Goal: Obtain resource: Download file/media

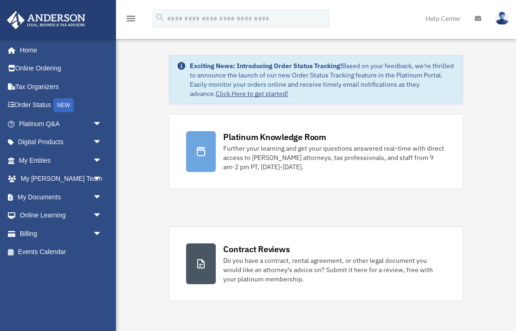
click at [101, 191] on span "arrow_drop_down" at bounding box center [102, 197] width 19 height 19
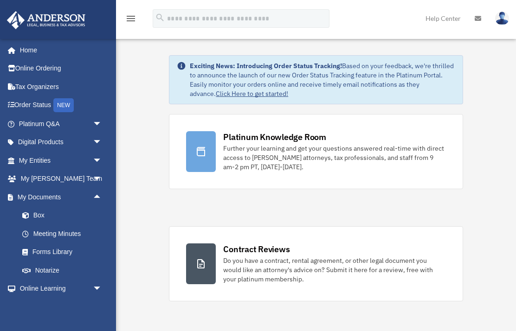
click at [59, 211] on link "Box" at bounding box center [64, 216] width 103 height 19
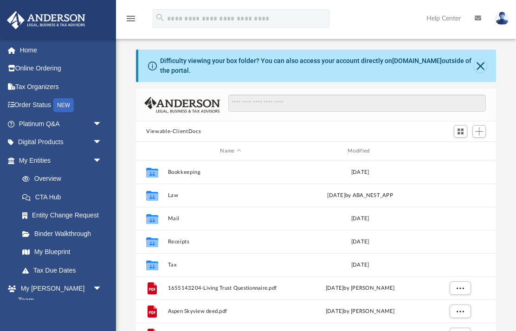
scroll to position [211, 360]
click at [482, 65] on button "Close" at bounding box center [480, 65] width 12 height 13
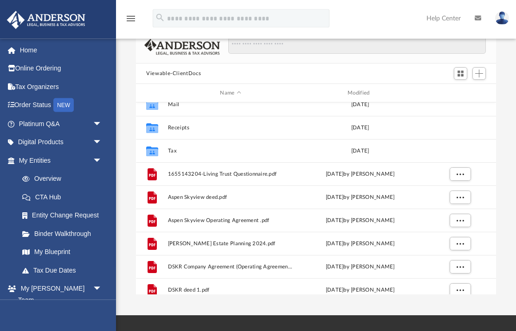
scroll to position [0, 0]
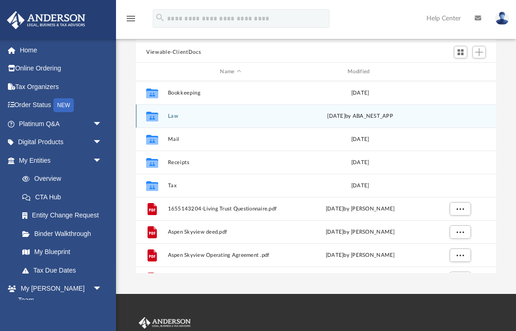
click at [205, 110] on div "Collaborated Folder Law Fri Mar 7 2025 by ABA_NEST_APP" at bounding box center [316, 115] width 360 height 23
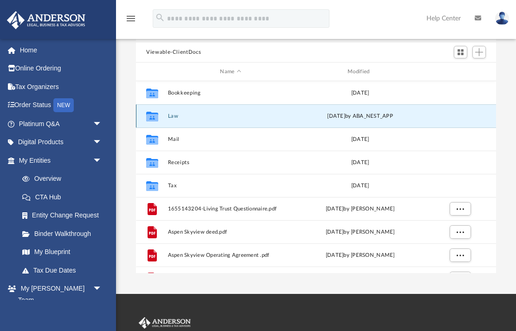
click at [156, 116] on icon "grid" at bounding box center [152, 117] width 12 height 7
click at [153, 115] on icon "grid" at bounding box center [152, 117] width 12 height 7
click at [302, 115] on div "Fri Mar 7 2025 by ABA_NEST_APP" at bounding box center [360, 116] width 126 height 8
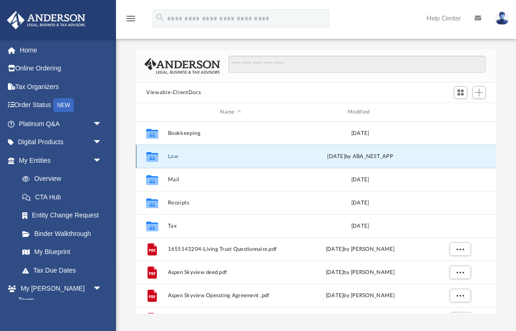
click at [155, 153] on icon "grid" at bounding box center [152, 157] width 12 height 10
click at [351, 153] on div "Fri Mar 7 2025 by ABA_NEST_APP" at bounding box center [360, 157] width 126 height 8
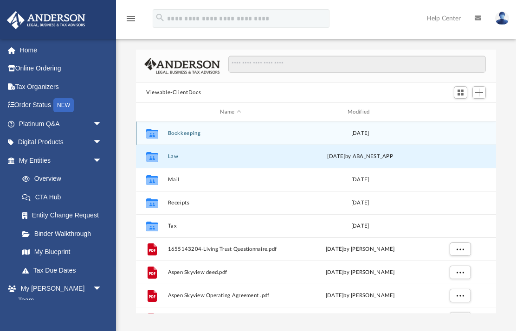
click at [300, 132] on div "Wed Jan 10 2024" at bounding box center [360, 133] width 126 height 8
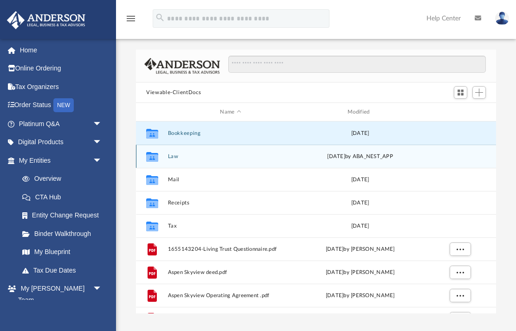
click at [294, 150] on div "Collaborated Folder Law Fri Mar 7 2025 by ABA_NEST_APP" at bounding box center [316, 156] width 360 height 23
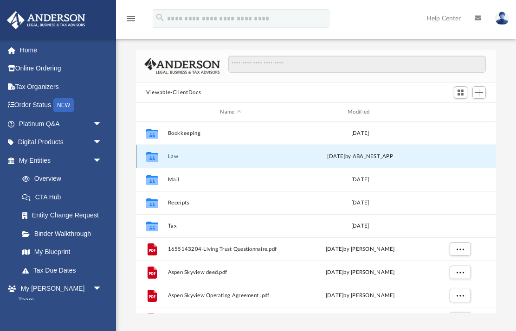
click at [152, 154] on icon "grid" at bounding box center [152, 157] width 12 height 7
click at [156, 157] on icon "grid" at bounding box center [152, 157] width 12 height 7
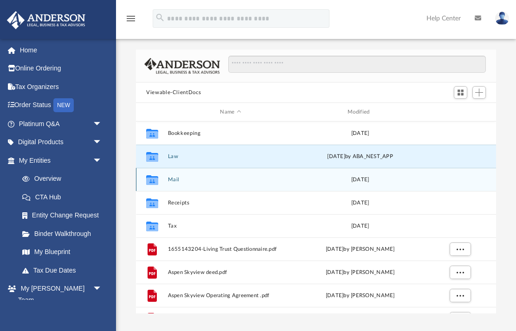
click at [154, 179] on icon "grid" at bounding box center [152, 180] width 12 height 7
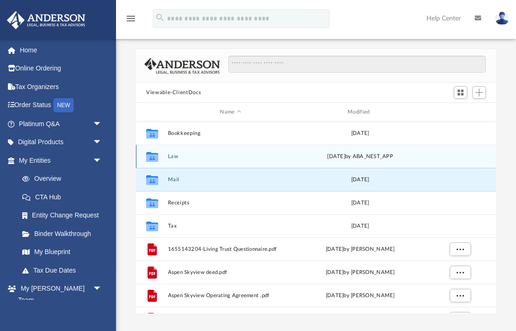
click at [158, 154] on icon "grid" at bounding box center [152, 157] width 12 height 10
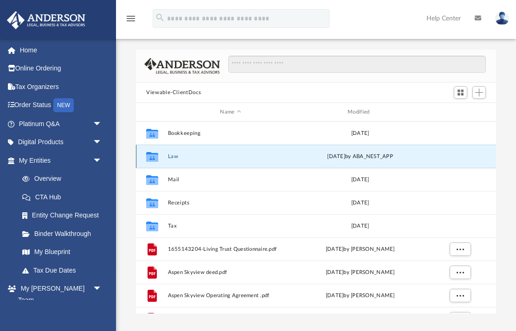
click at [234, 155] on button "Law" at bounding box center [231, 157] width 126 height 6
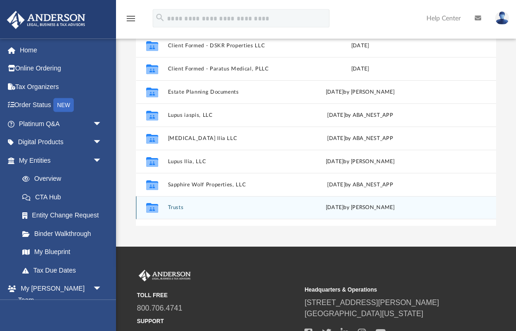
click at [245, 208] on button "Trusts" at bounding box center [231, 208] width 126 height 6
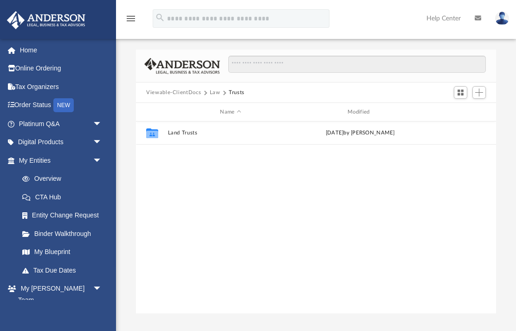
click at [303, 187] on div "Collaborated Folder Land Trusts Sat Apr 27 2024 by Bridget Carlvin" at bounding box center [316, 218] width 360 height 193
click at [213, 90] on button "Law" at bounding box center [215, 93] width 11 height 8
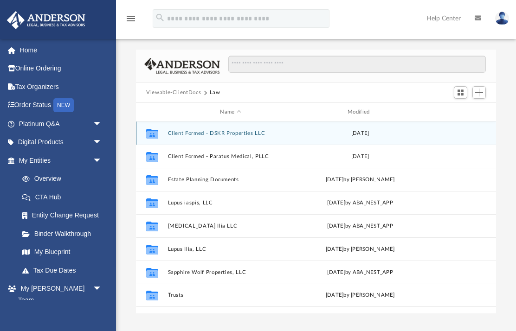
scroll to position [7, 0]
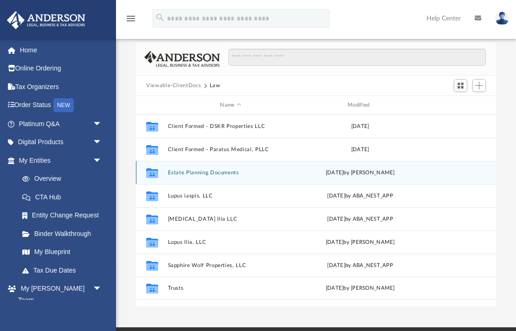
click at [152, 168] on icon "Collaborated Folder" at bounding box center [152, 172] width 15 height 15
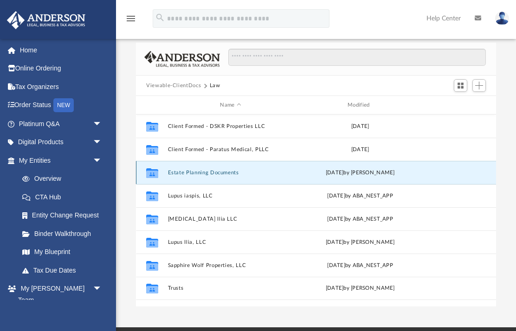
click at [155, 168] on icon "Collaborated Folder" at bounding box center [152, 172] width 15 height 15
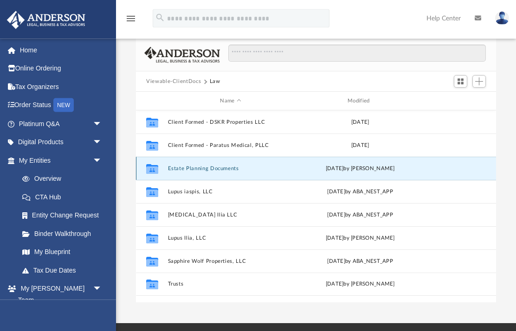
scroll to position [12, 0]
click at [153, 167] on icon "grid" at bounding box center [152, 169] width 12 height 7
click at [161, 161] on div "Collaborated Folder" at bounding box center [152, 168] width 23 height 15
click at [159, 167] on icon "Collaborated Folder" at bounding box center [152, 168] width 15 height 15
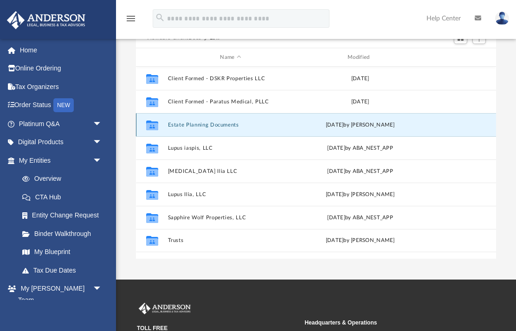
scroll to position [38, 0]
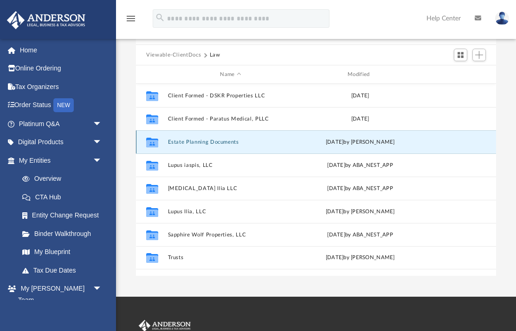
click at [156, 137] on icon "Collaborated Folder" at bounding box center [152, 142] width 15 height 15
click at [155, 137] on icon "Collaborated Folder" at bounding box center [152, 142] width 15 height 15
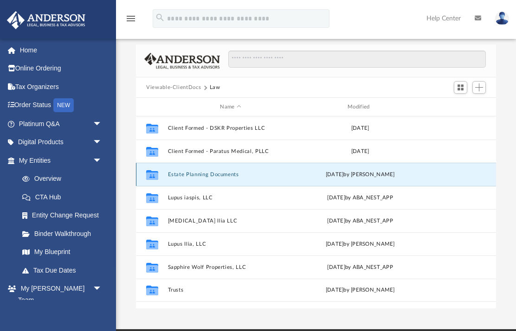
scroll to position [0, 0]
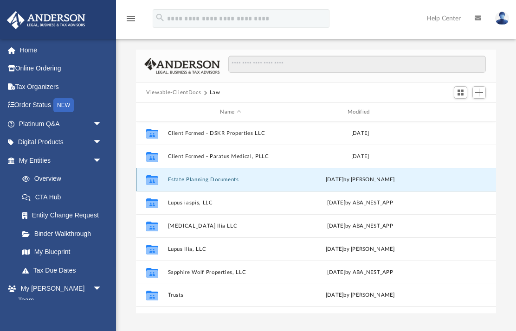
click at [153, 175] on icon "Collaborated Folder" at bounding box center [152, 179] width 15 height 15
click at [191, 181] on button "Estate Planning Documents" at bounding box center [231, 180] width 126 height 6
click at [194, 184] on div "Collaborated Folder Estate Planning Documents Thu May 9 2024 by Shalbe Adams" at bounding box center [316, 179] width 360 height 23
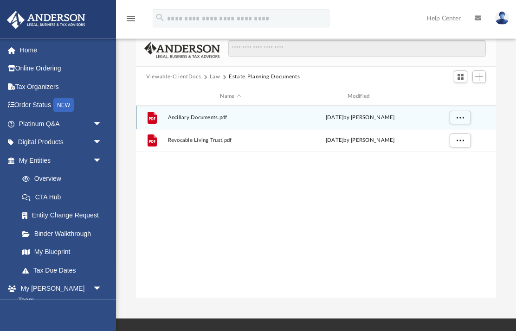
scroll to position [16, 0]
click at [200, 117] on span "Ancillary Documents.pdf" at bounding box center [231, 118] width 126 height 6
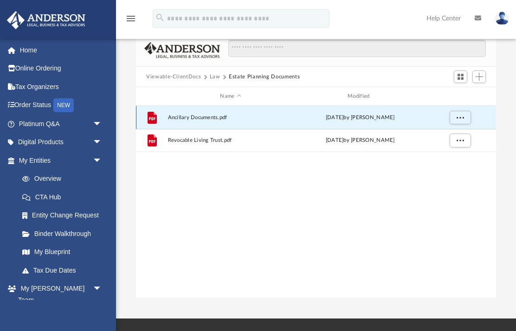
click at [150, 111] on icon "File" at bounding box center [152, 117] width 15 height 15
click at [447, 116] on div "grid" at bounding box center [459, 118] width 65 height 18
click at [207, 111] on div "File Ancillary Documents.pdf Thu May 9 2024 by Shalbe Adams" at bounding box center [316, 117] width 360 height 23
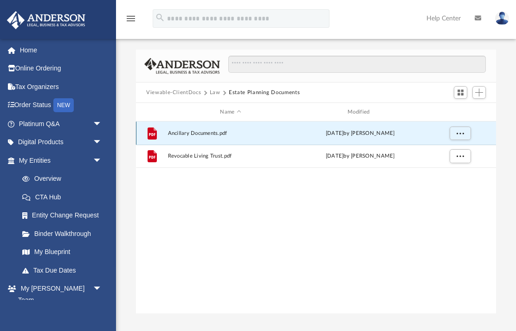
click at [191, 130] on span "Ancillary Documents.pdf" at bounding box center [231, 133] width 126 height 6
click at [159, 132] on icon "File" at bounding box center [152, 133] width 15 height 15
click at [203, 127] on div "File Ancillary Documents.pdf Thu May 9 2024 by Shalbe Adams" at bounding box center [316, 133] width 360 height 23
click at [239, 133] on span "Ancillary Documents.pdf" at bounding box center [231, 133] width 126 height 6
click at [465, 131] on button "More options" at bounding box center [460, 134] width 21 height 14
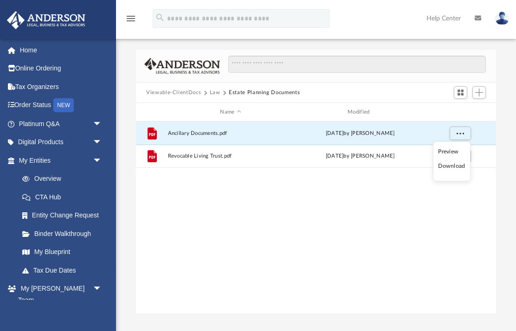
click at [454, 149] on li "Preview" at bounding box center [451, 152] width 27 height 10
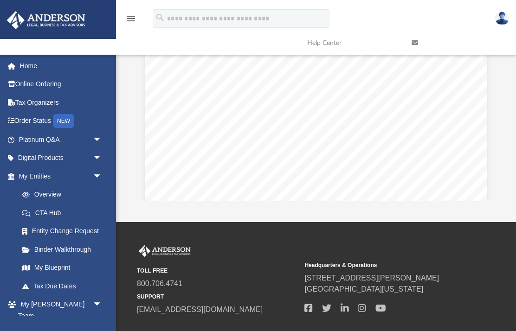
scroll to position [22526, 0]
click at [513, 13] on link at bounding box center [502, 18] width 28 height 41
click at [341, 81] on link "Logout" at bounding box center [351, 80] width 93 height 19
